Goal: Information Seeking & Learning: Learn about a topic

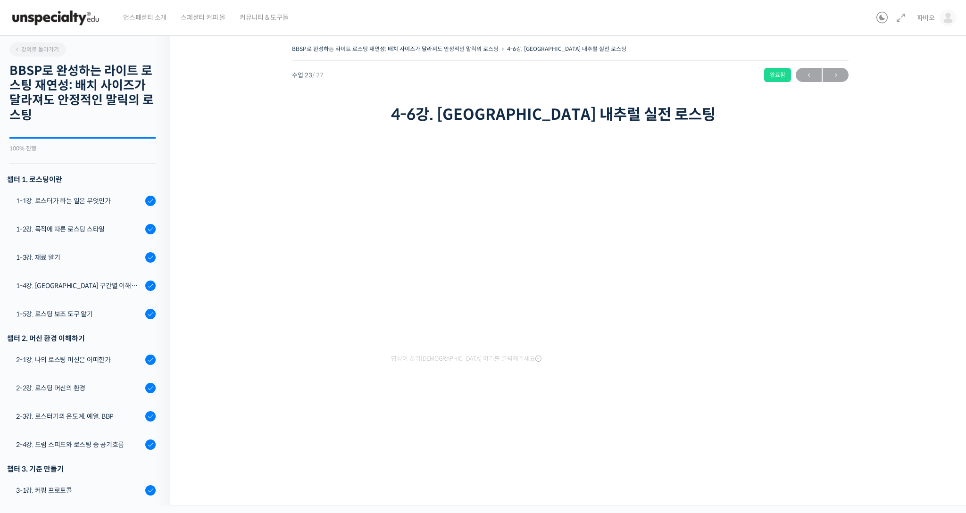
scroll to position [488, 0]
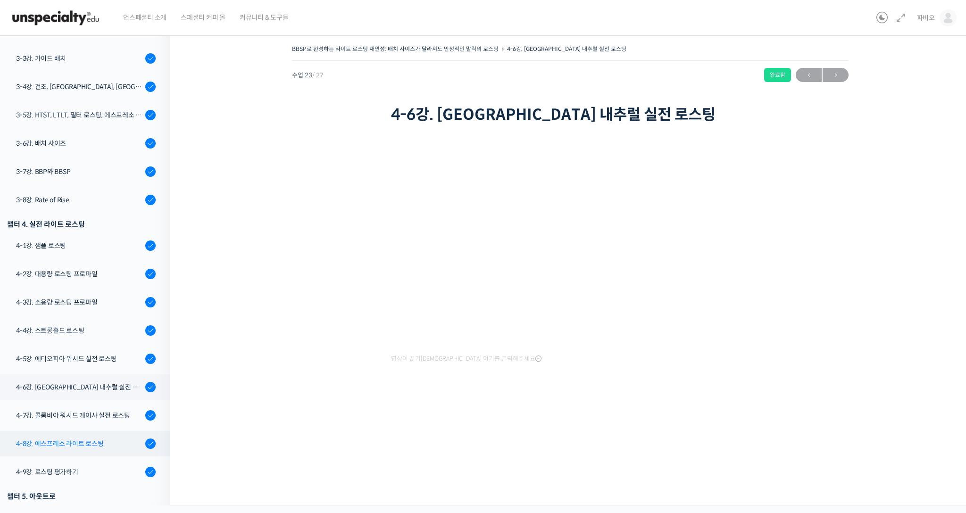
click at [83, 440] on div "4-8강. 에스프레소 라이트 로스팅" at bounding box center [79, 443] width 126 height 10
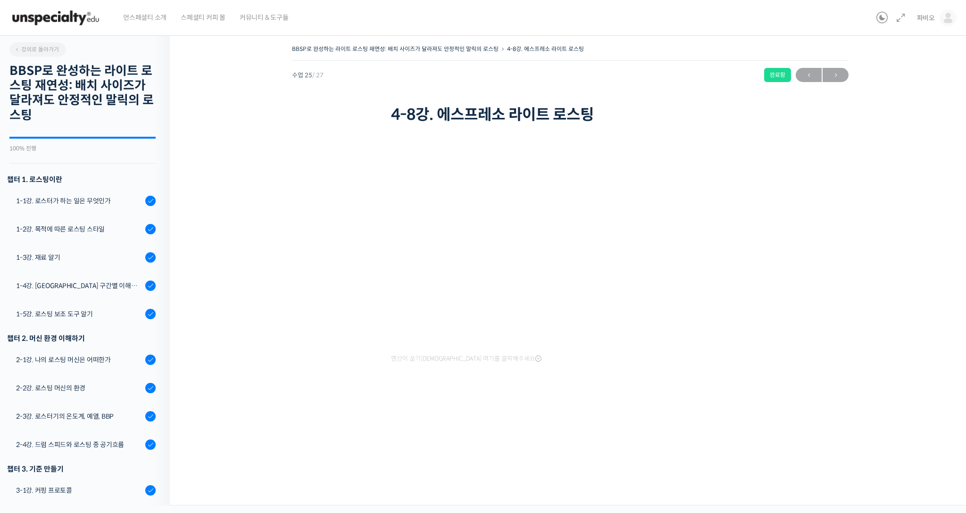
scroll to position [519, 0]
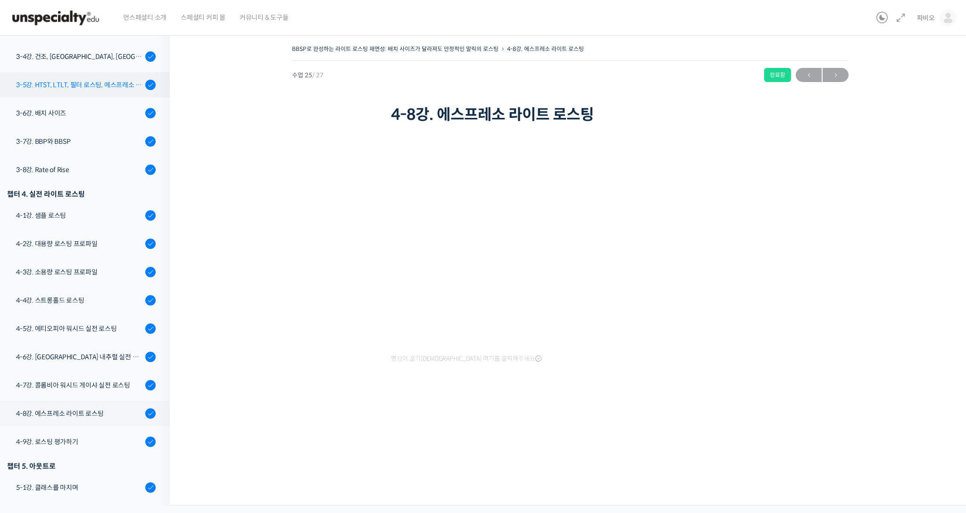
click at [63, 82] on div "3-5강. HTST, LTLT, 필터 로스팅, 에스프레소 로스팅" at bounding box center [79, 85] width 126 height 10
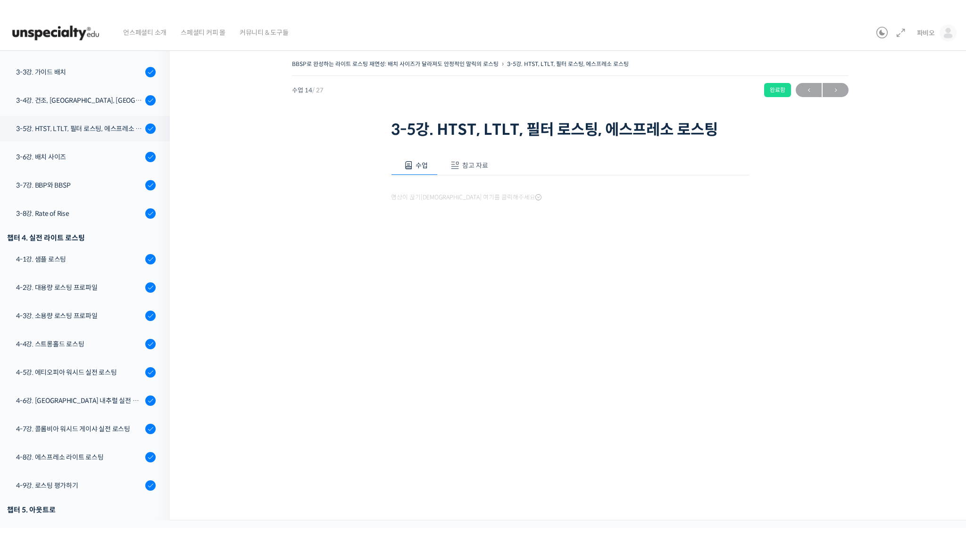
scroll to position [519, 0]
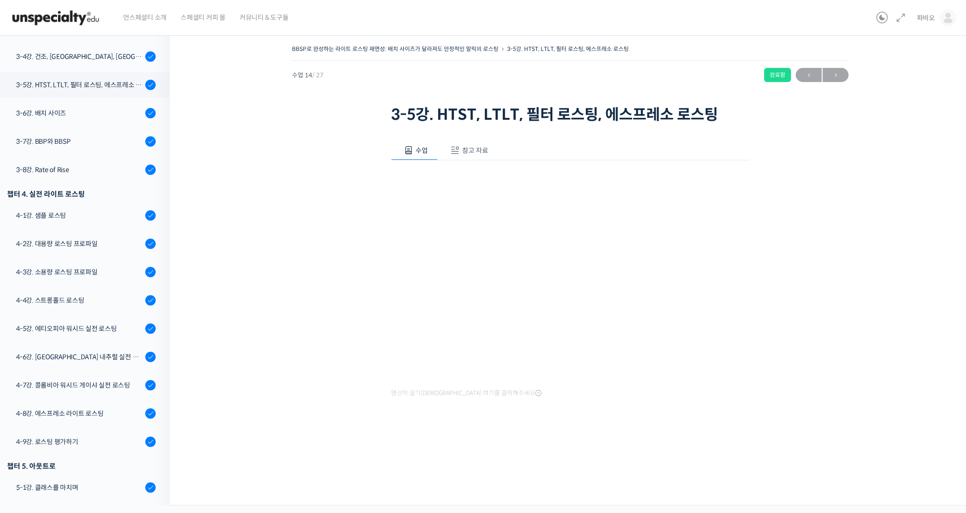
click at [464, 146] on span "참고 자료" at bounding box center [475, 150] width 26 height 8
click at [462, 183] on link "PPT 수업 자료 (클릭하시면 새 창에서 열립니다)" at bounding box center [466, 182] width 150 height 10
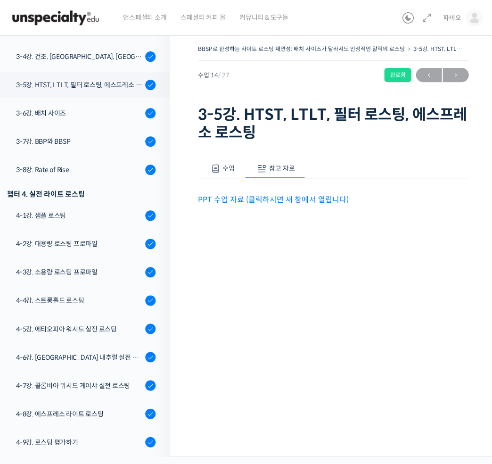
click at [226, 170] on span "수업" at bounding box center [229, 168] width 12 height 8
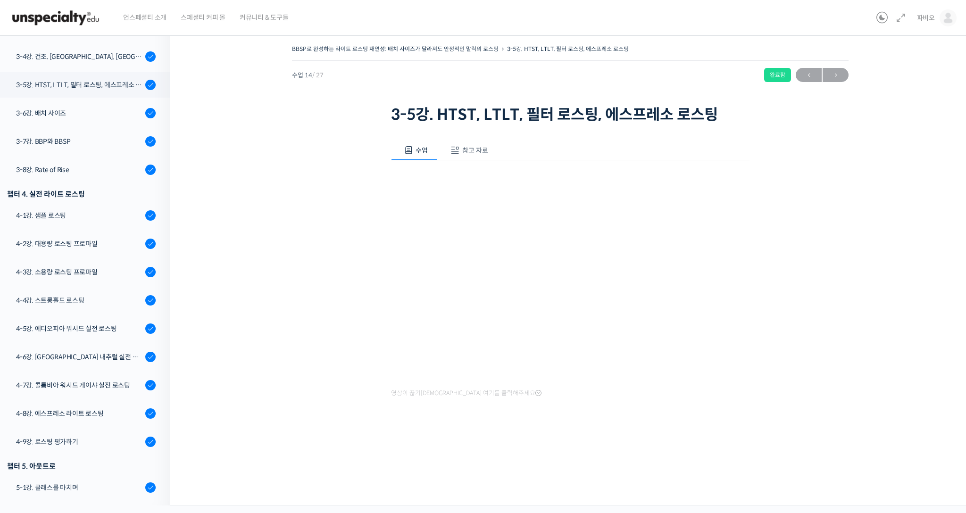
click at [364, 322] on div "BBSP로 완성하는 라이트 로스팅 재연성: 배치 사이즈가 달라져도 안정적인 말릭의 로스팅 3-5강. HTST, LTLT, 필터 로스팅, 에스프…" at bounding box center [570, 242] width 706 height 401
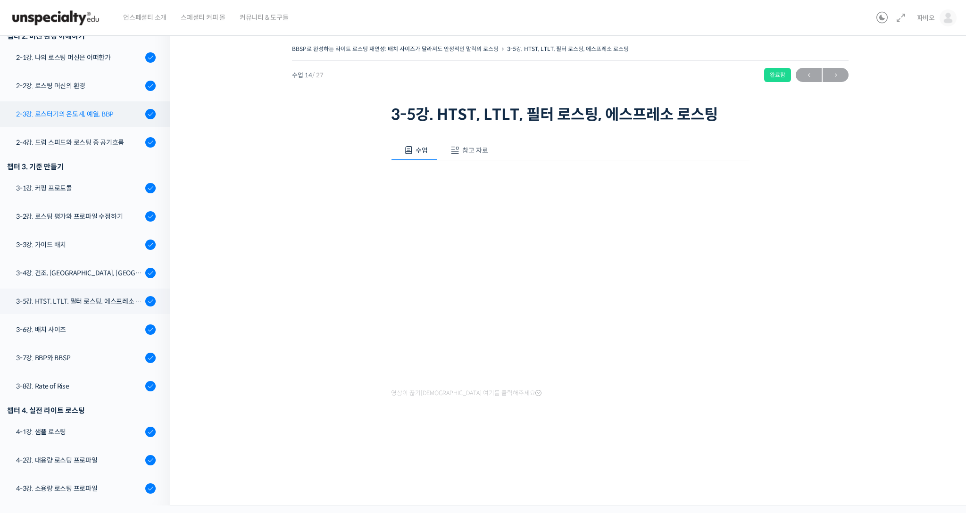
scroll to position [290, 0]
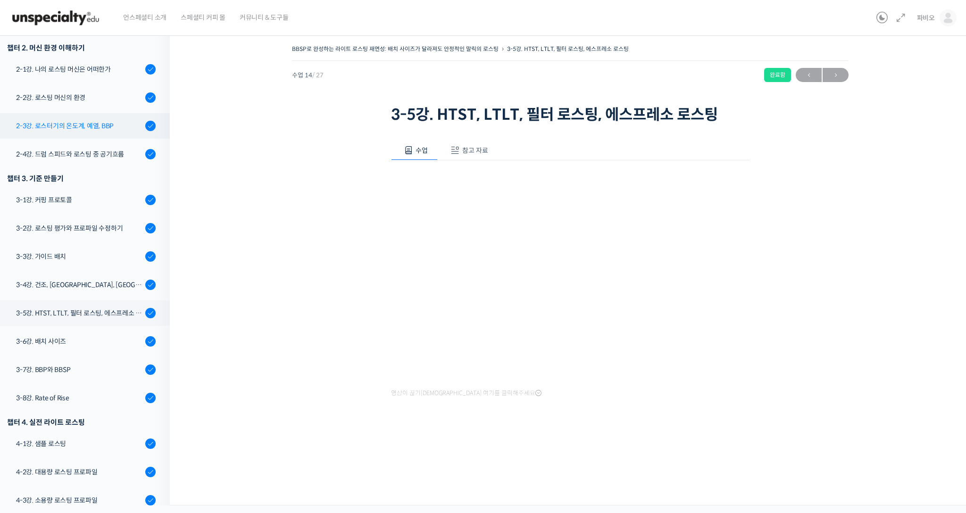
click at [77, 126] on div "2-3강. 로스터기의 온도계, 예열, BBP" at bounding box center [79, 126] width 126 height 10
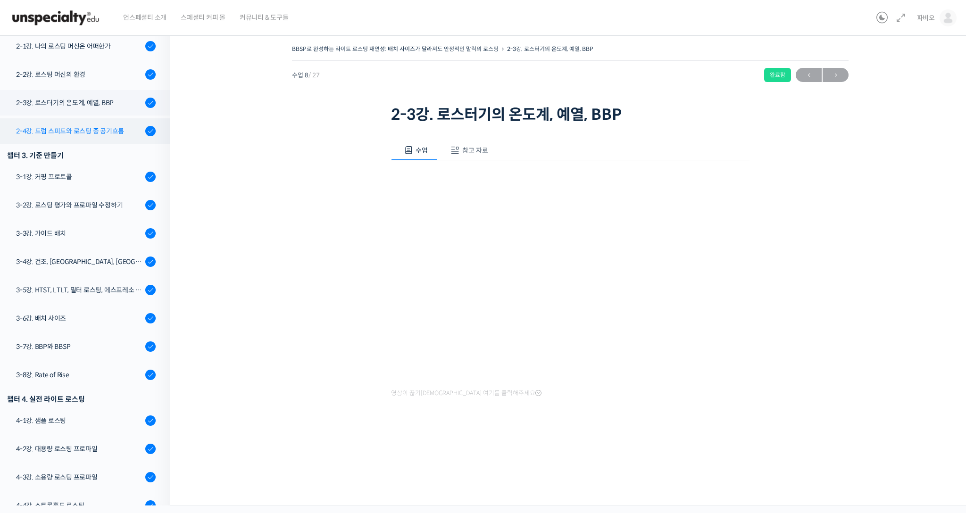
scroll to position [306, 0]
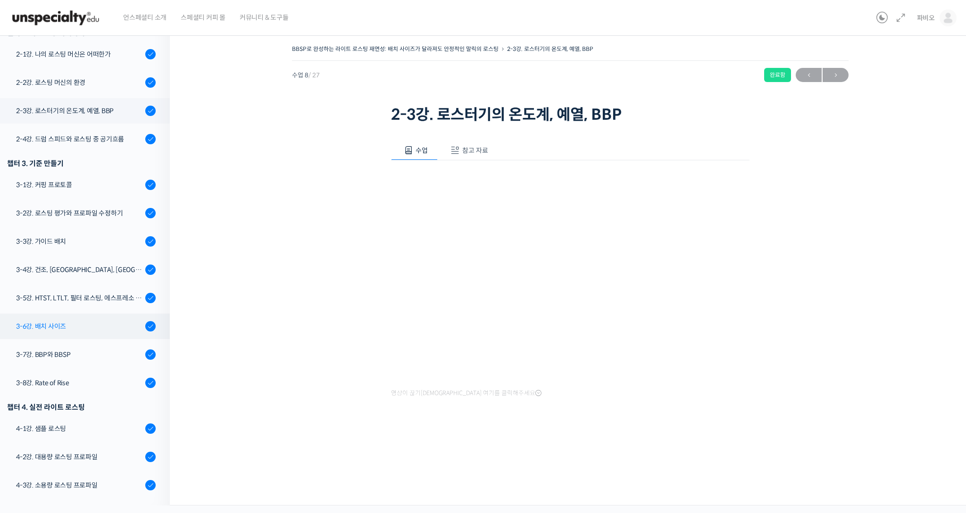
click at [91, 322] on div "3-6강. 배치 사이즈" at bounding box center [79, 326] width 126 height 10
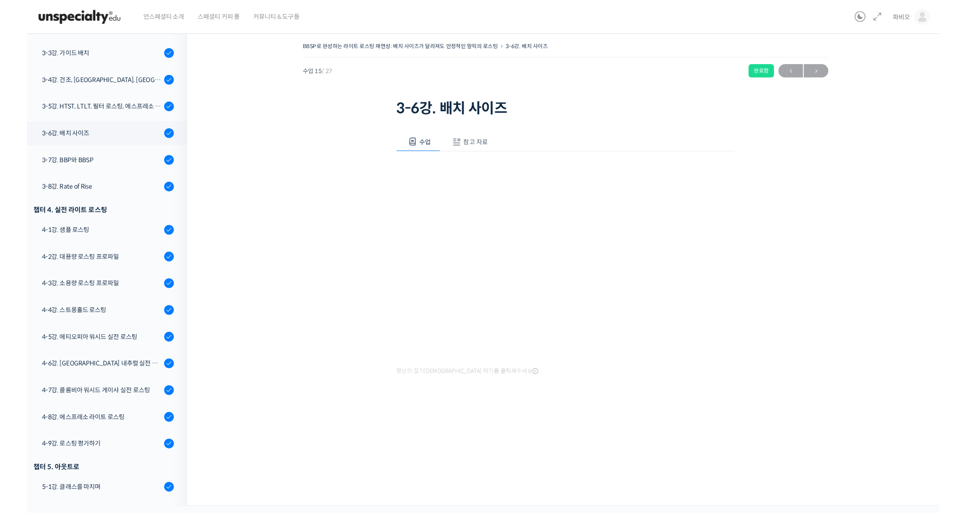
scroll to position [488, 0]
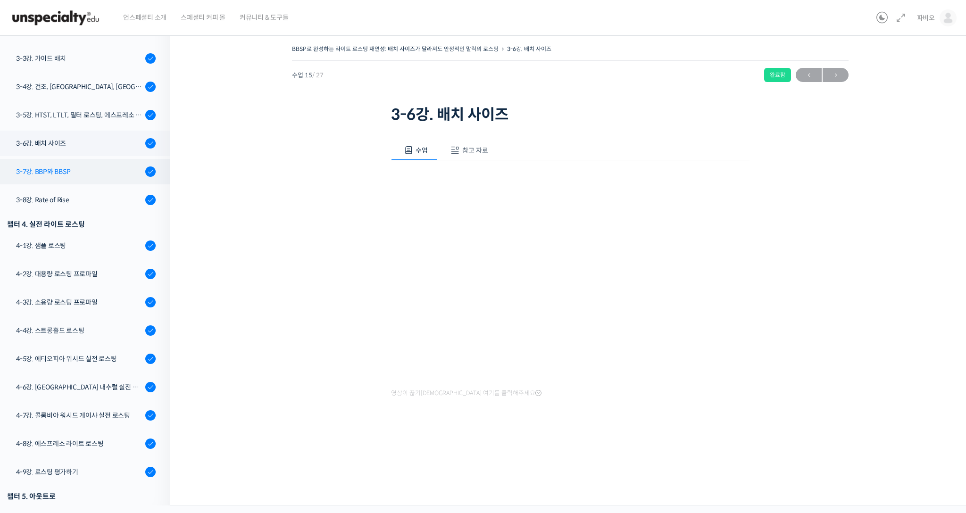
click at [69, 171] on div "3-7강. BBP와 BBSP" at bounding box center [79, 171] width 126 height 10
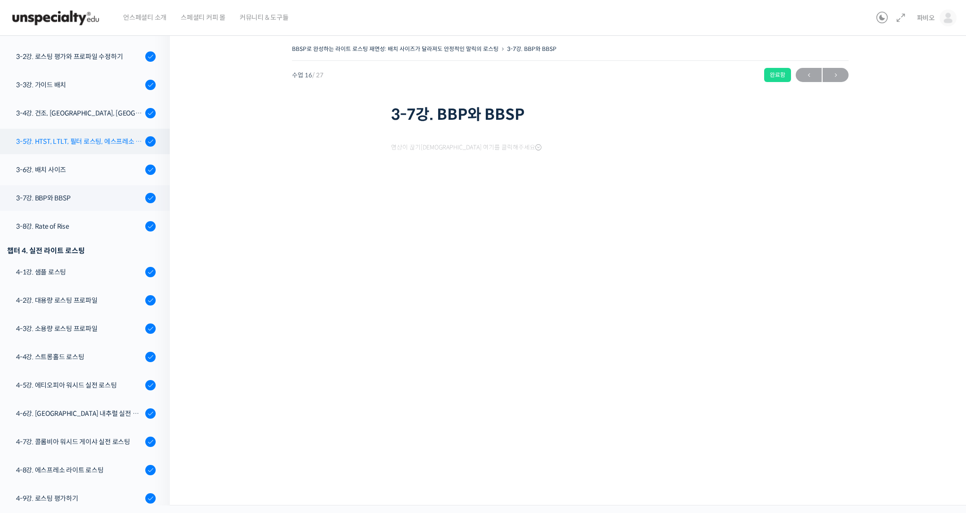
scroll to position [519, 0]
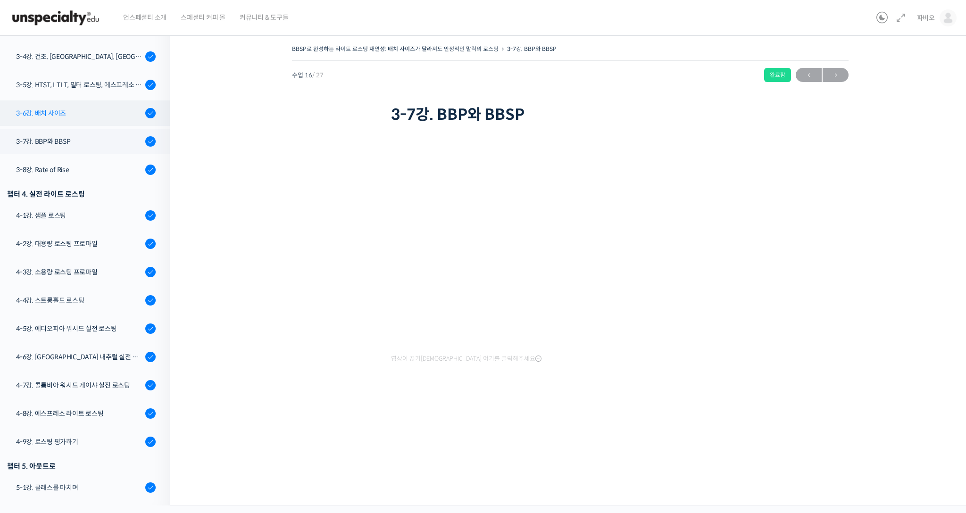
click at [103, 120] on link "3-6강. 배치 사이즈" at bounding box center [82, 112] width 174 height 25
click at [468, 147] on span "참고 자료" at bounding box center [475, 150] width 26 height 8
click at [491, 182] on link "PPT 수업 자료 (클릭하시면 새 창에서 열립니다)" at bounding box center [466, 182] width 150 height 10
